Goal: Information Seeking & Learning: Learn about a topic

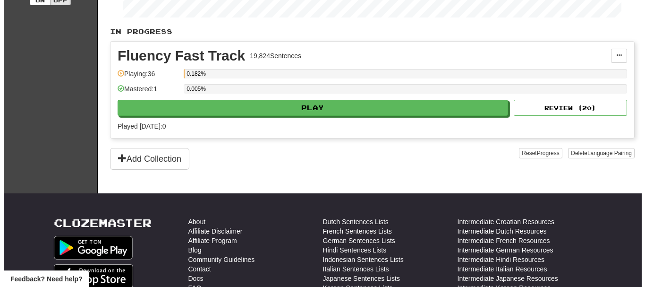
scroll to position [178, 0]
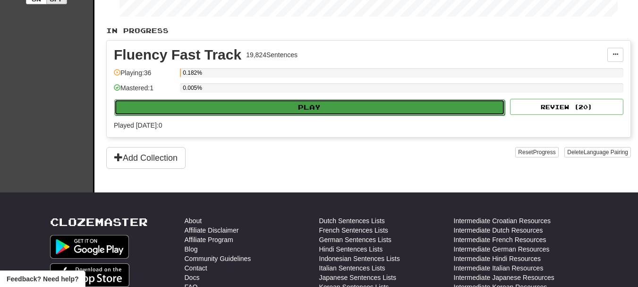
click at [436, 108] on button "Play" at bounding box center [309, 107] width 391 height 16
select select "**"
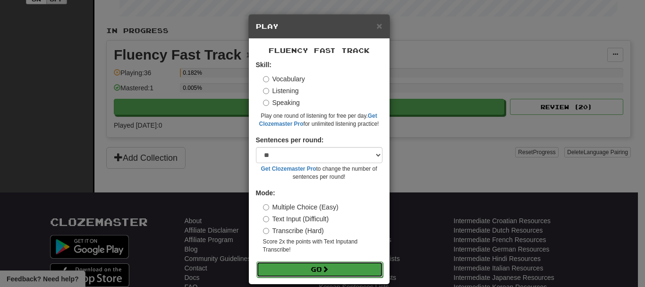
click at [316, 270] on button "Go" at bounding box center [319, 269] width 127 height 16
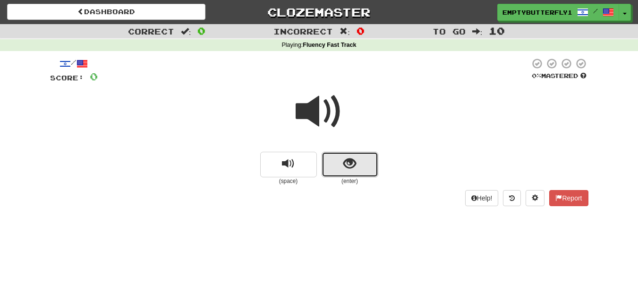
click at [350, 163] on span "show sentence" at bounding box center [349, 163] width 13 height 13
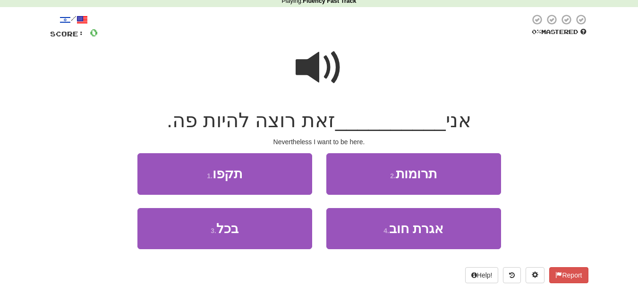
scroll to position [56, 0]
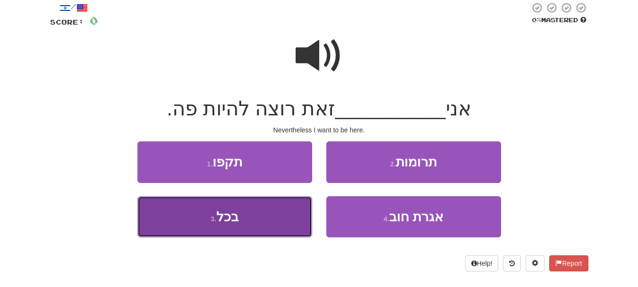
click at [245, 209] on button "3 . בכל" at bounding box center [224, 216] width 175 height 41
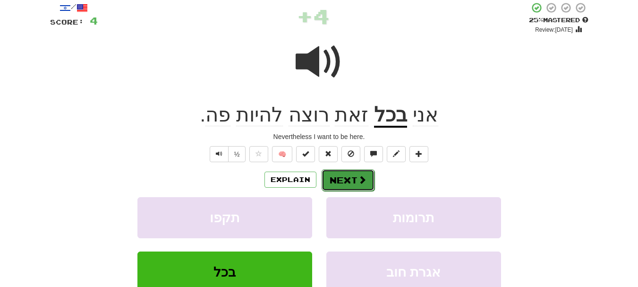
click at [342, 184] on button "Next" at bounding box center [348, 180] width 53 height 22
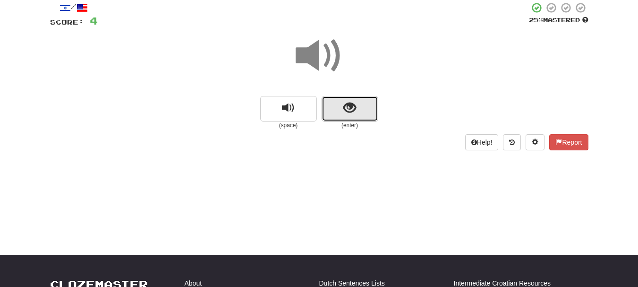
click at [355, 107] on span "show sentence" at bounding box center [349, 108] width 13 height 13
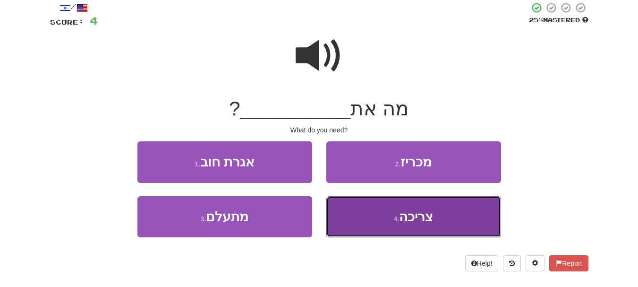
click at [391, 214] on button "4 . צריכה" at bounding box center [413, 216] width 175 height 41
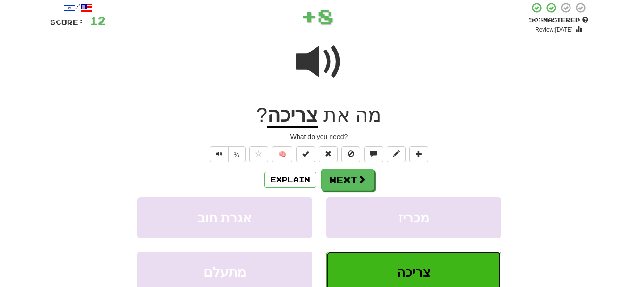
scroll to position [0, 0]
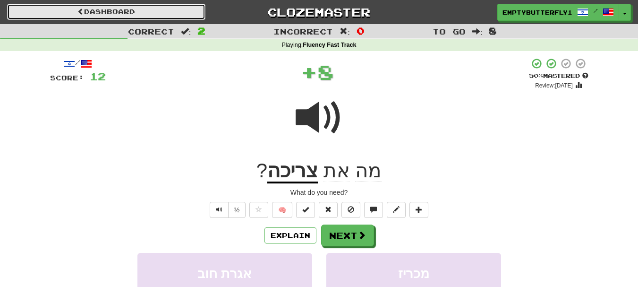
click at [161, 7] on link "Dashboard" at bounding box center [106, 12] width 198 height 16
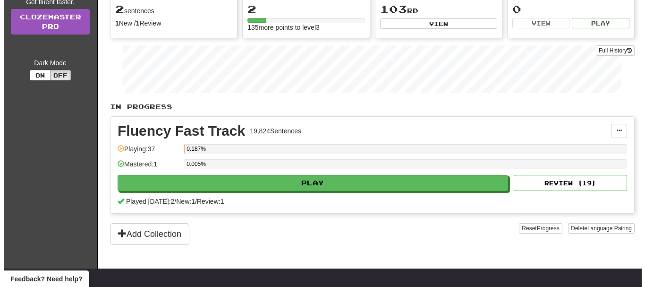
scroll to position [105, 0]
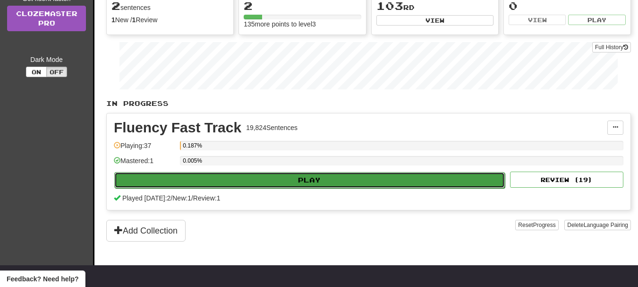
click at [333, 180] on button "Play" at bounding box center [309, 180] width 391 height 16
select select "**"
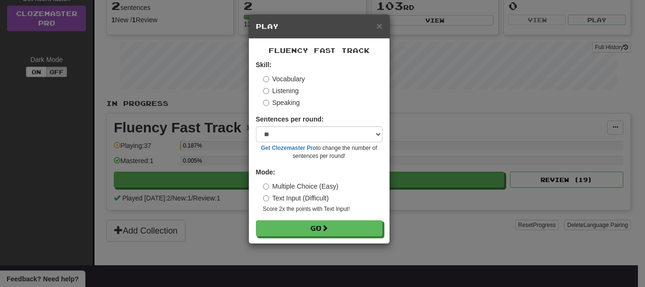
click at [269, 89] on label "Listening" at bounding box center [281, 90] width 36 height 9
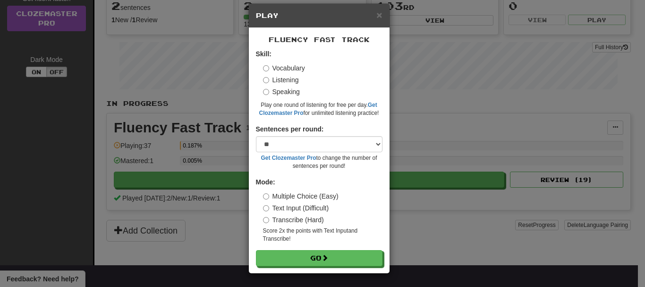
scroll to position [12, 0]
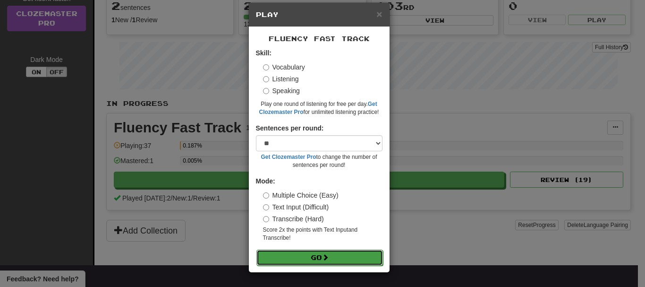
click at [287, 261] on button "Go" at bounding box center [319, 257] width 127 height 16
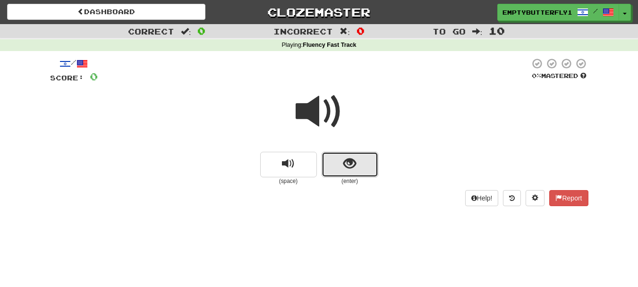
click at [347, 163] on span "show sentence" at bounding box center [349, 163] width 13 height 13
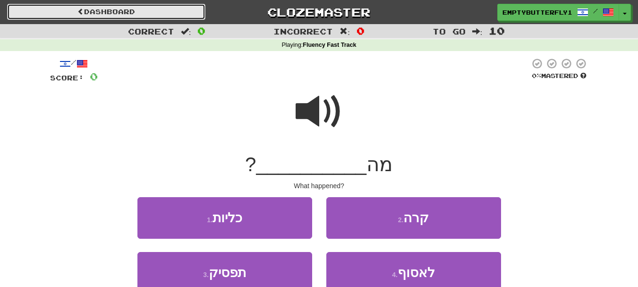
click at [120, 15] on link "Dashboard" at bounding box center [106, 12] width 198 height 16
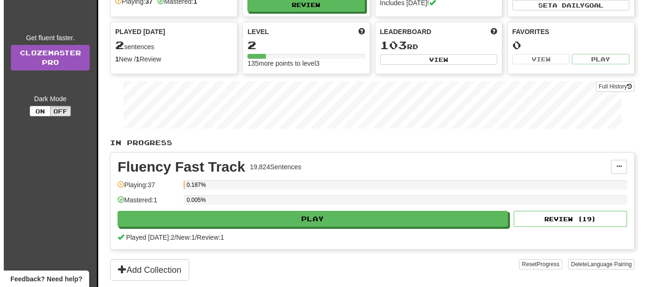
scroll to position [75, 0]
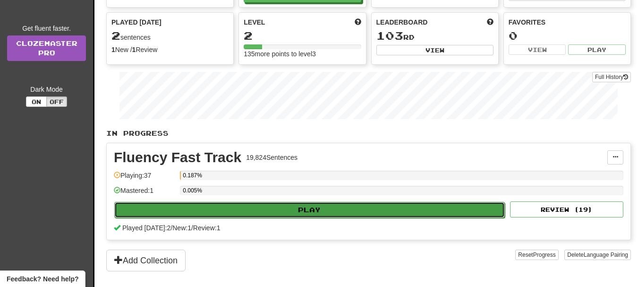
click at [381, 207] on button "Play" at bounding box center [309, 210] width 391 height 16
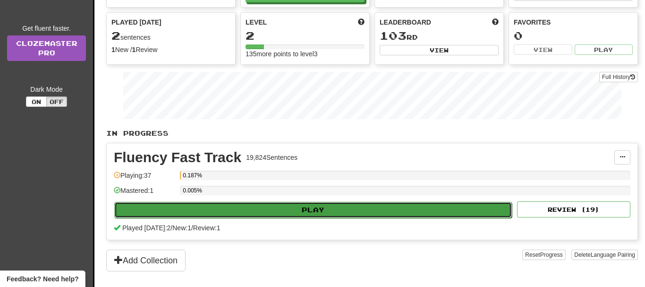
select select "**"
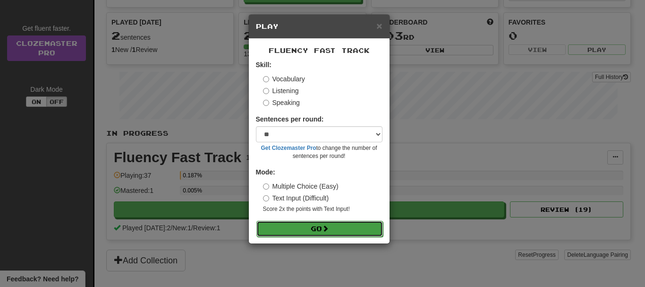
click at [289, 229] on button "Go" at bounding box center [319, 229] width 127 height 16
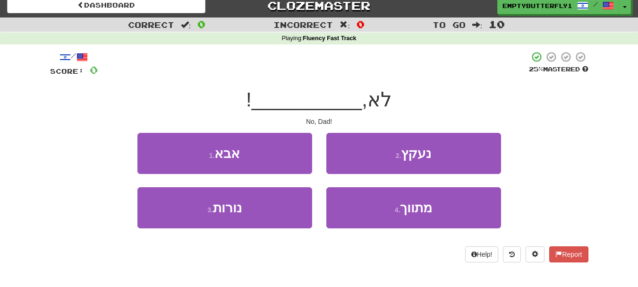
scroll to position [10, 0]
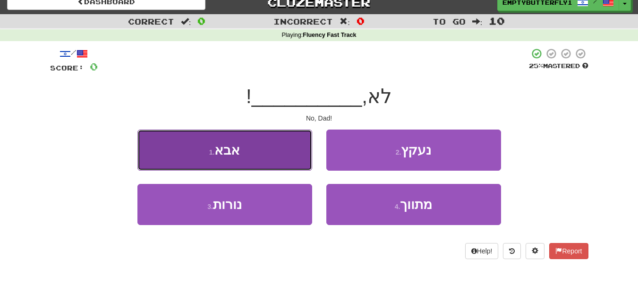
click at [163, 163] on button "1 . אבא" at bounding box center [224, 149] width 175 height 41
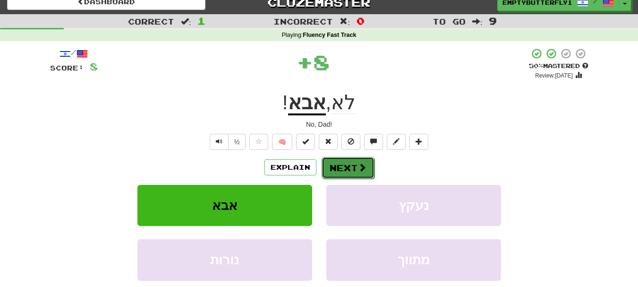
click at [348, 170] on button "Next" at bounding box center [348, 168] width 53 height 22
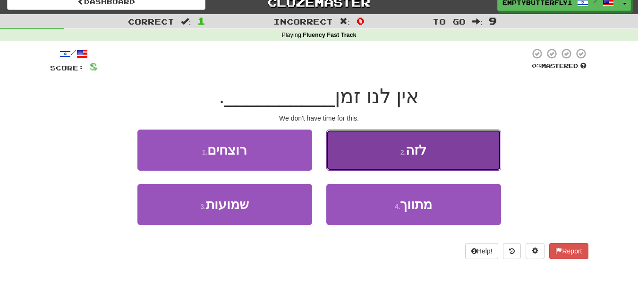
click at [374, 160] on button "2 . לזה" at bounding box center [413, 149] width 175 height 41
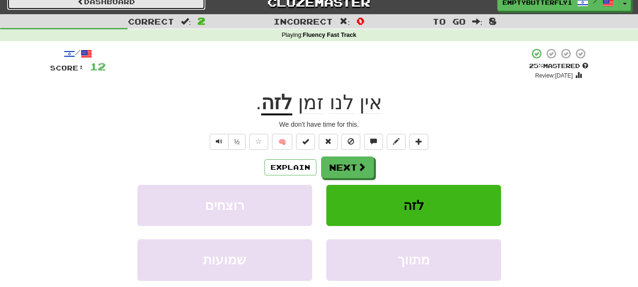
click at [187, 1] on link "Dashboard" at bounding box center [106, 2] width 198 height 16
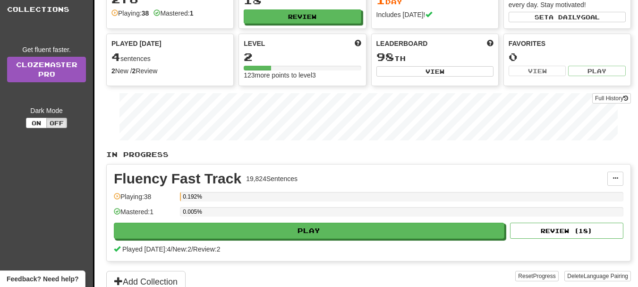
scroll to position [61, 0]
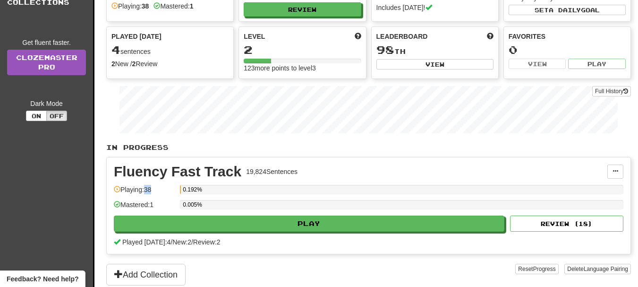
drag, startPoint x: 157, startPoint y: 187, endPoint x: 148, endPoint y: 189, distance: 9.2
click at [148, 189] on div "Playing: 38" at bounding box center [144, 193] width 61 height 16
click at [153, 189] on div "Playing: 38" at bounding box center [144, 193] width 61 height 16
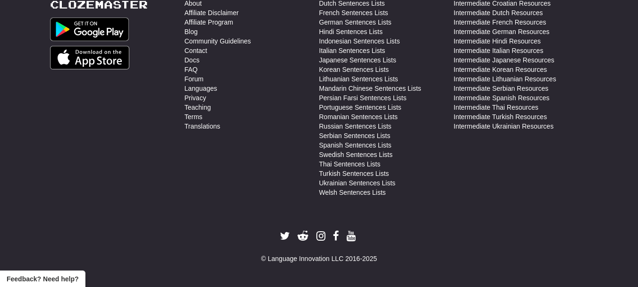
scroll to position [0, 0]
